Goal: Information Seeking & Learning: Learn about a topic

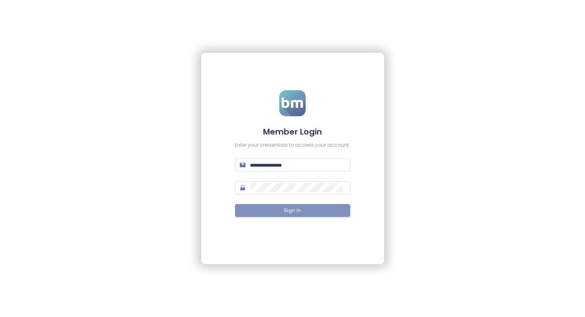
type input "**********"
click at [266, 211] on button "Sign In" at bounding box center [293, 210] width 116 height 13
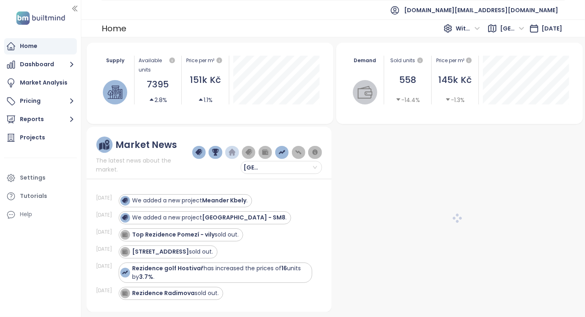
click at [269, 212] on div "We added a new project Smíchov City - SM8 ." at bounding box center [216, 218] width 194 height 13
click at [279, 212] on div "We added a new project Smíchov City - SM8 ." at bounding box center [216, 218] width 194 height 13
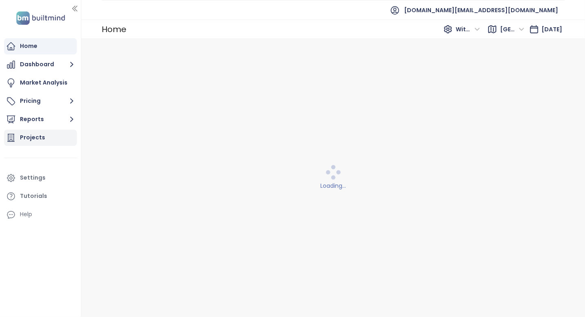
click at [43, 134] on div "Projects" at bounding box center [40, 138] width 73 height 16
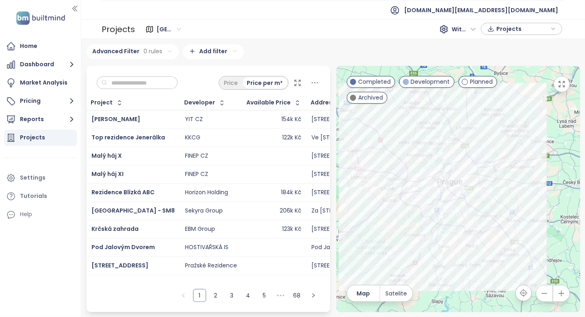
click at [155, 81] on input "text" at bounding box center [140, 83] width 66 height 12
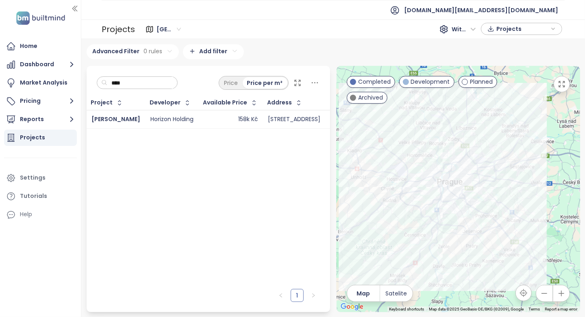
click at [137, 82] on input "****" at bounding box center [140, 83] width 66 height 12
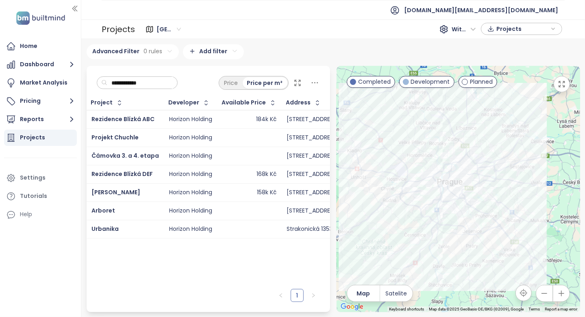
type input "**********"
drag, startPoint x: 127, startPoint y: 135, endPoint x: 122, endPoint y: 135, distance: 4.1
click at [123, 268] on div "Project Developer Available Price Address Sold Units Construction Start Sale St…" at bounding box center [209, 190] width 244 height 189
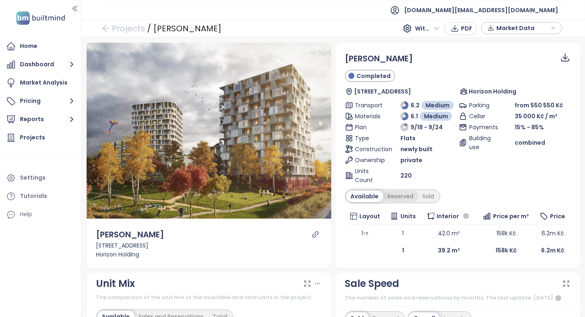
click at [395, 197] on div "Reserved" at bounding box center [401, 196] width 35 height 11
click at [413, 197] on div "Reserved" at bounding box center [399, 196] width 37 height 11
click at [424, 196] on div "Sold" at bounding box center [427, 196] width 21 height 11
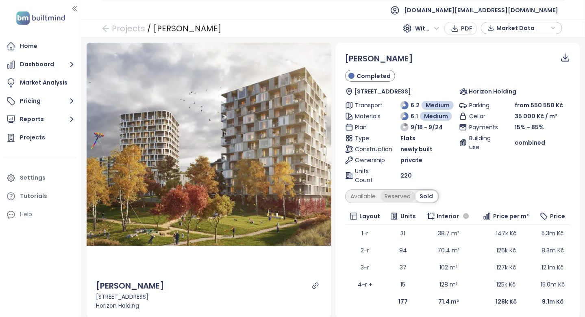
click at [394, 195] on div "Reserved" at bounding box center [398, 196] width 35 height 11
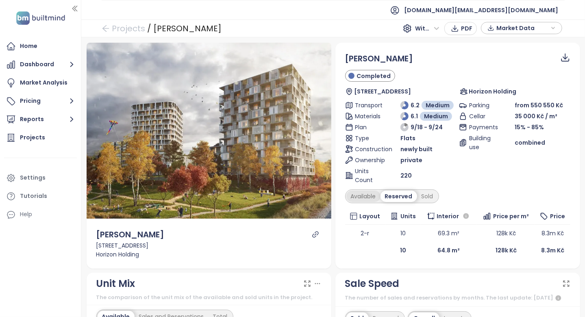
click at [371, 201] on div "Available" at bounding box center [364, 196] width 34 height 11
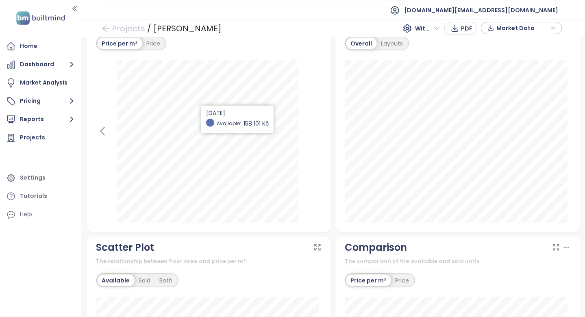
scroll to position [488, 0]
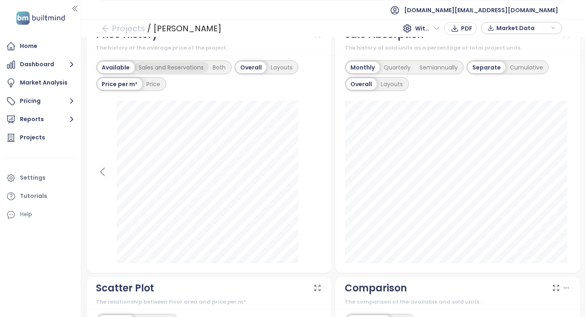
click at [164, 73] on div "Sales and Reservations" at bounding box center [172, 67] width 74 height 11
click at [214, 72] on div "Both" at bounding box center [222, 67] width 22 height 11
click at [272, 73] on div "Layouts" at bounding box center [280, 67] width 31 height 11
click at [125, 73] on div "Available" at bounding box center [116, 67] width 37 height 11
click at [236, 73] on div "Overall" at bounding box center [228, 67] width 29 height 11
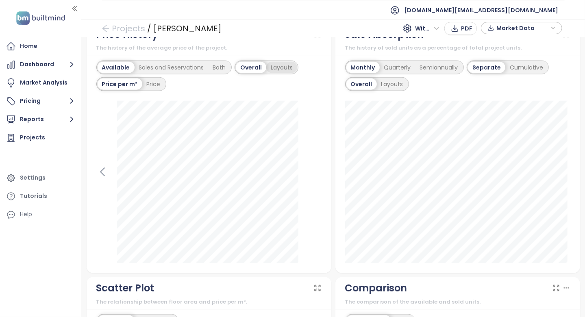
click at [271, 72] on div "Layouts" at bounding box center [281, 67] width 31 height 11
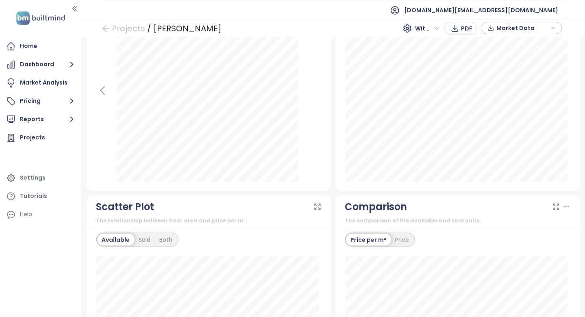
scroll to position [407, 0]
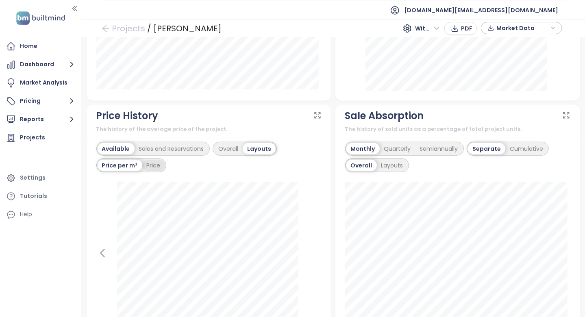
click at [151, 169] on div "Price" at bounding box center [153, 165] width 23 height 11
click at [129, 170] on div "Price per m²" at bounding box center [120, 165] width 44 height 11
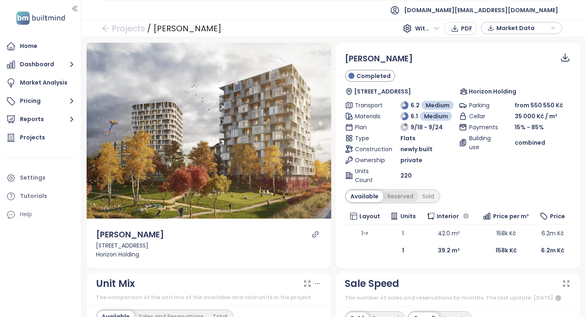
click at [394, 195] on div "Reserved" at bounding box center [401, 196] width 35 height 11
click at [438, 196] on div "Available Reserved Sold" at bounding box center [457, 197] width 225 height 14
click at [432, 193] on div "Sold" at bounding box center [427, 196] width 21 height 11
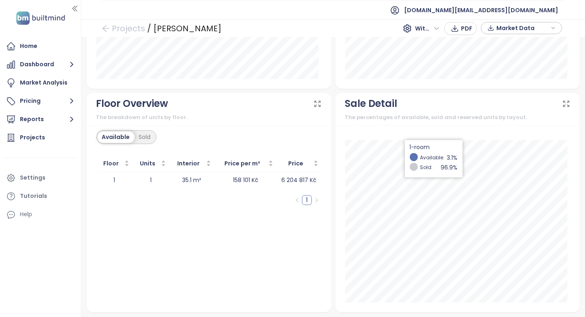
scroll to position [965, 0]
click at [153, 141] on div "Sold" at bounding box center [145, 136] width 21 height 11
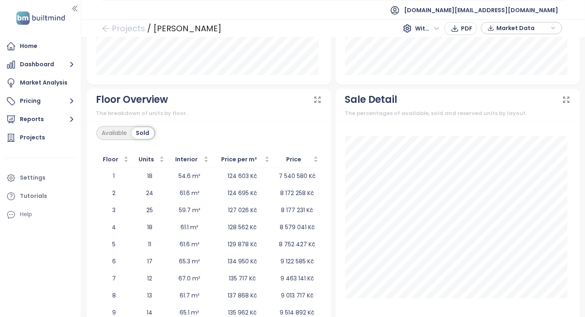
click at [208, 154] on div "Available Sold Floor Units Interior Price per m² Price 1 18 54.6 m² 124 603 Kč …" at bounding box center [209, 246] width 245 height 250
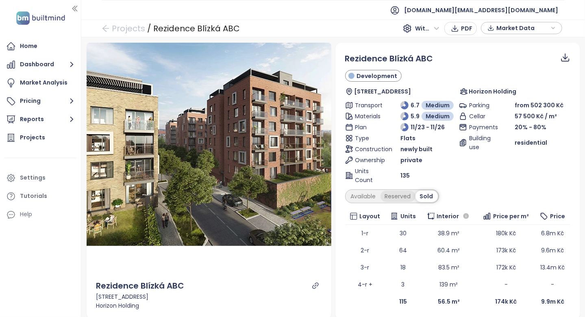
scroll to position [41, 0]
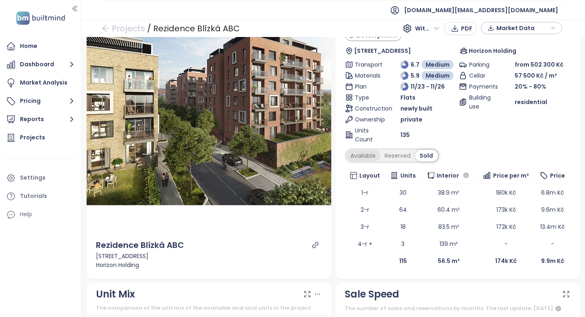
click at [366, 156] on div "Available" at bounding box center [364, 155] width 34 height 11
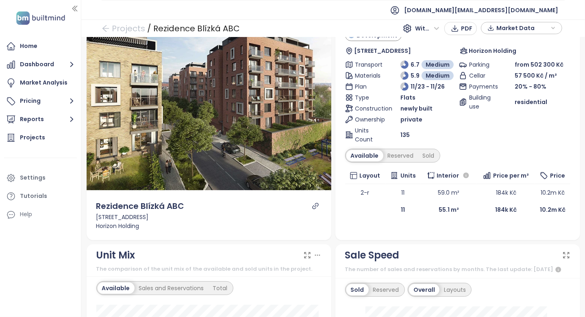
click at [315, 203] on icon "link" at bounding box center [315, 206] width 6 height 6
click at [402, 150] on div "Reserved" at bounding box center [401, 155] width 35 height 11
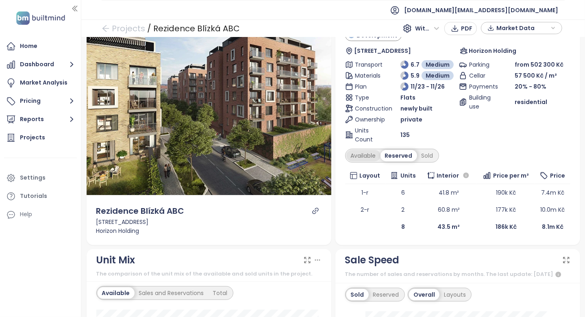
click at [358, 157] on div "Available" at bounding box center [364, 155] width 34 height 11
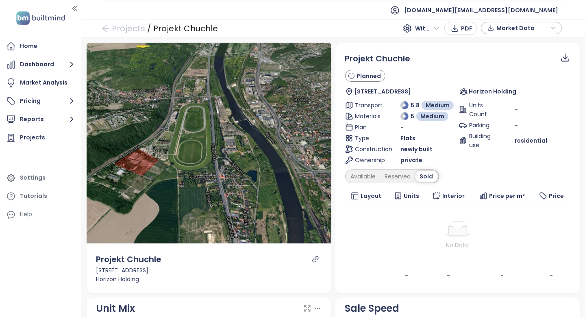
click at [312, 258] on icon "link" at bounding box center [315, 259] width 7 height 7
click at [350, 192] on div "Layout" at bounding box center [367, 196] width 36 height 9
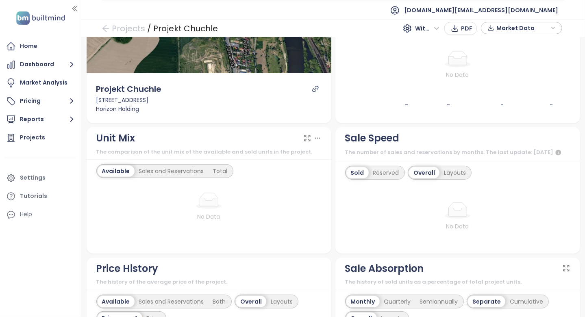
scroll to position [244, 0]
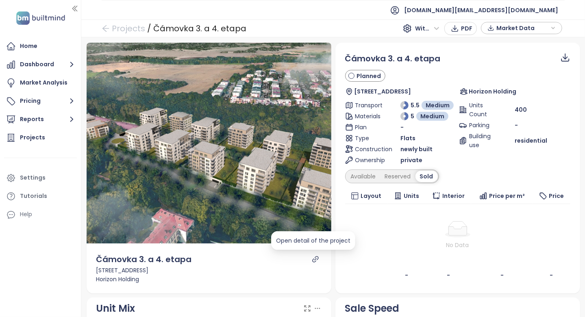
click at [314, 261] on icon "link" at bounding box center [315, 259] width 7 height 7
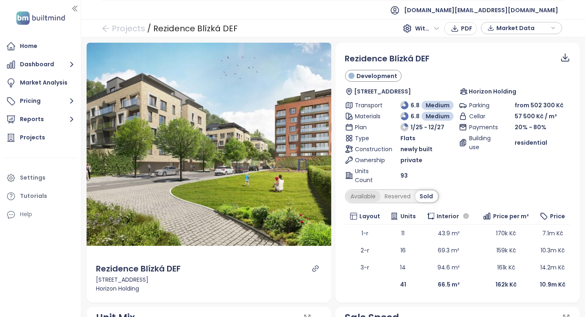
click at [369, 194] on div "Available" at bounding box center [364, 196] width 34 height 11
click at [397, 194] on div "Reserved" at bounding box center [401, 196] width 35 height 11
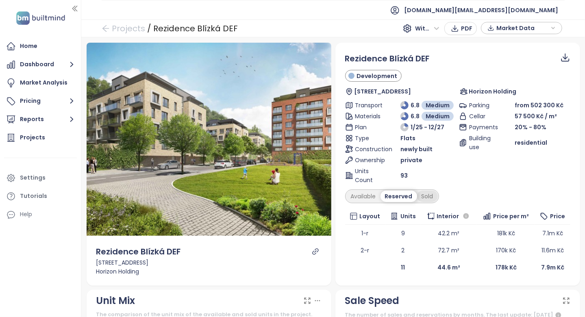
click at [420, 191] on div "Sold" at bounding box center [427, 196] width 21 height 11
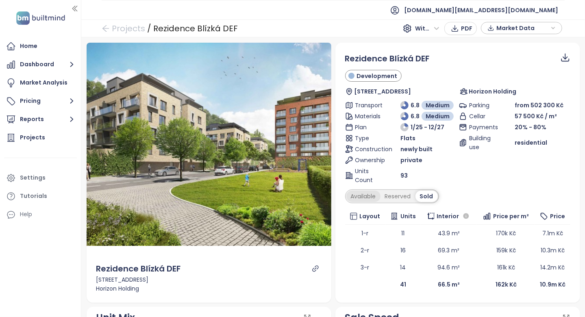
click at [360, 196] on div "Available" at bounding box center [364, 196] width 34 height 11
click at [426, 191] on div "Sold" at bounding box center [429, 196] width 21 height 11
click at [369, 191] on div "Available" at bounding box center [364, 196] width 34 height 11
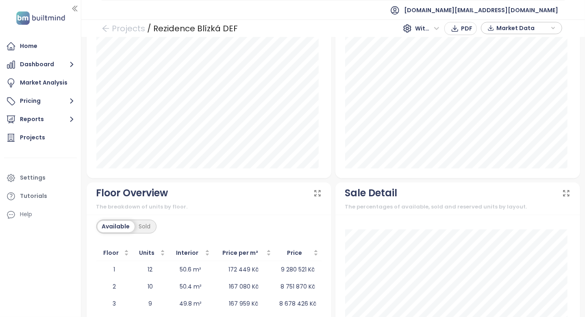
scroll to position [948, 0]
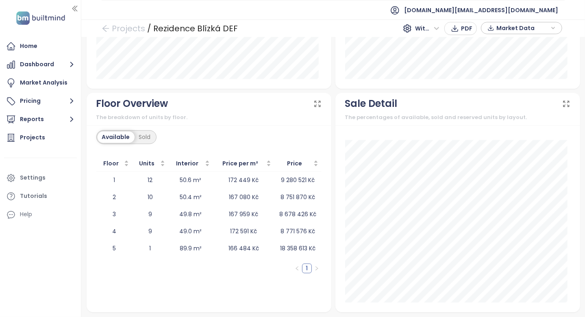
click at [336, 201] on div at bounding box center [458, 218] width 245 height 187
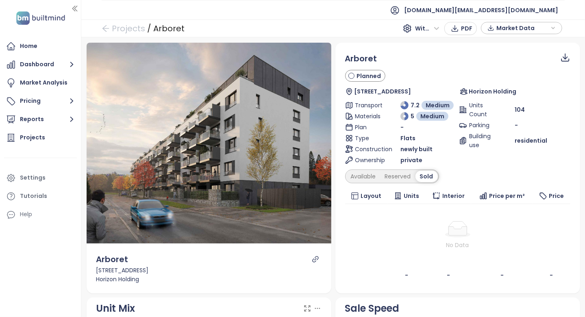
click at [312, 258] on icon "link" at bounding box center [315, 259] width 7 height 7
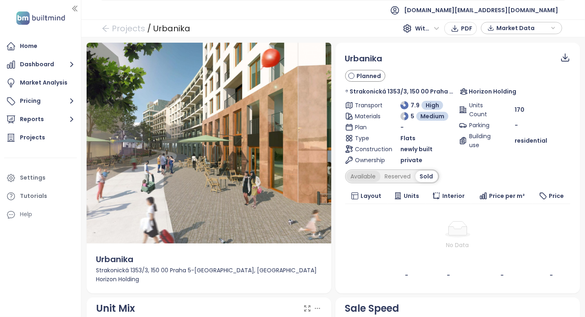
click at [360, 177] on div "Available" at bounding box center [364, 176] width 34 height 11
click at [385, 175] on div "Reserved" at bounding box center [401, 176] width 35 height 11
click at [375, 205] on td "No Data" at bounding box center [457, 235] width 225 height 63
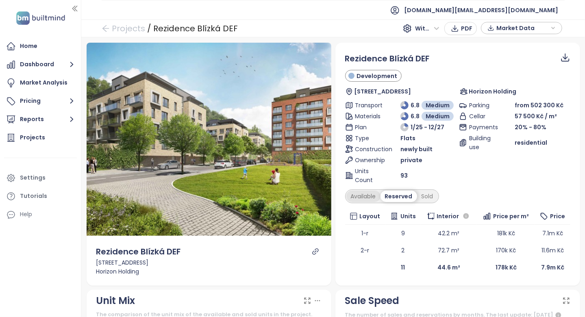
click at [362, 194] on div "Available" at bounding box center [364, 196] width 34 height 11
